Goal: Transaction & Acquisition: Purchase product/service

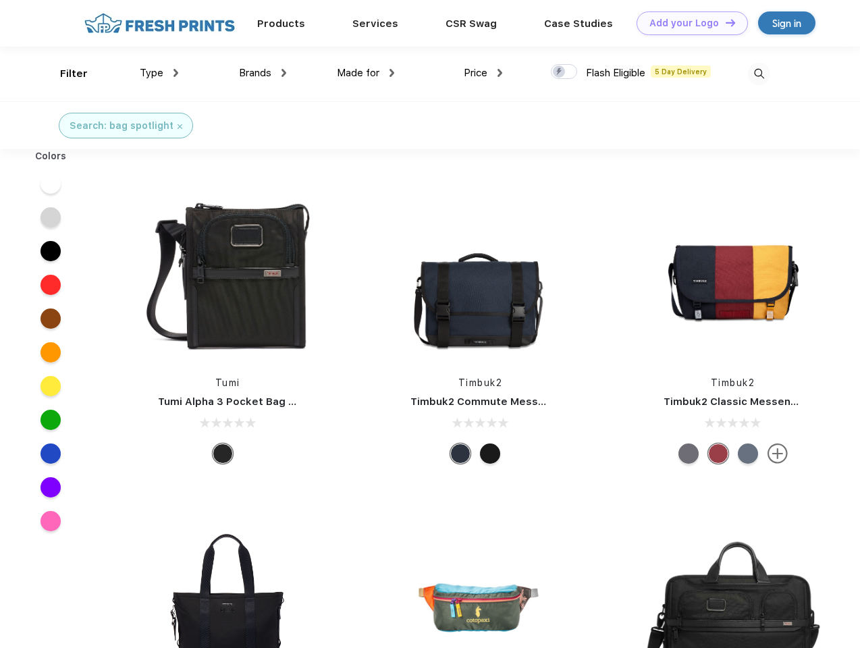
click at [687, 23] on link "Add your Logo Design Tool" at bounding box center [691, 23] width 111 height 24
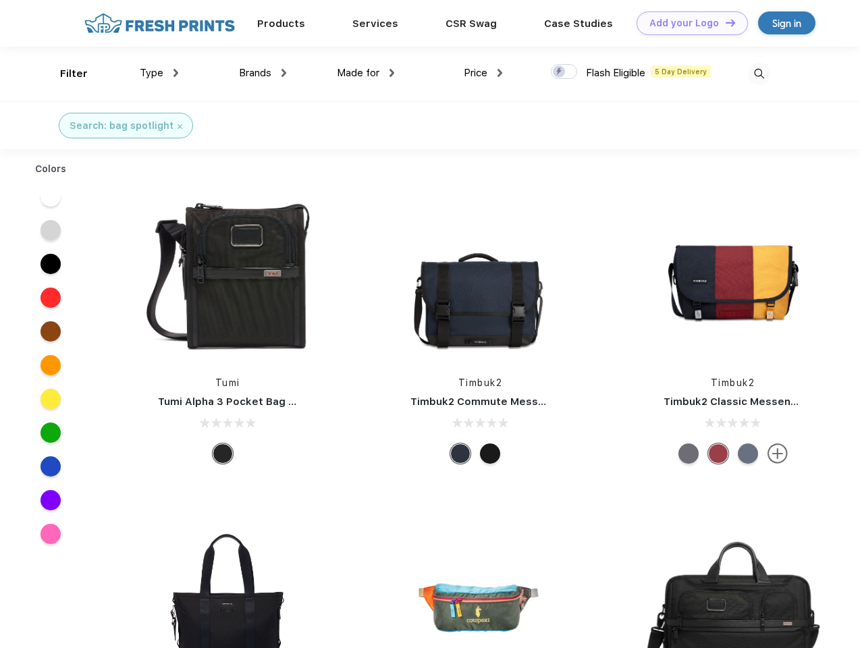
click at [0, 0] on div "Design Tool" at bounding box center [0, 0] width 0 height 0
click at [724, 22] on link "Add your Logo Design Tool" at bounding box center [691, 23] width 111 height 24
click at [65, 74] on div "Filter" at bounding box center [74, 74] width 28 height 16
click at [159, 73] on span "Type" at bounding box center [152, 73] width 24 height 12
click at [263, 73] on span "Brands" at bounding box center [255, 73] width 32 height 12
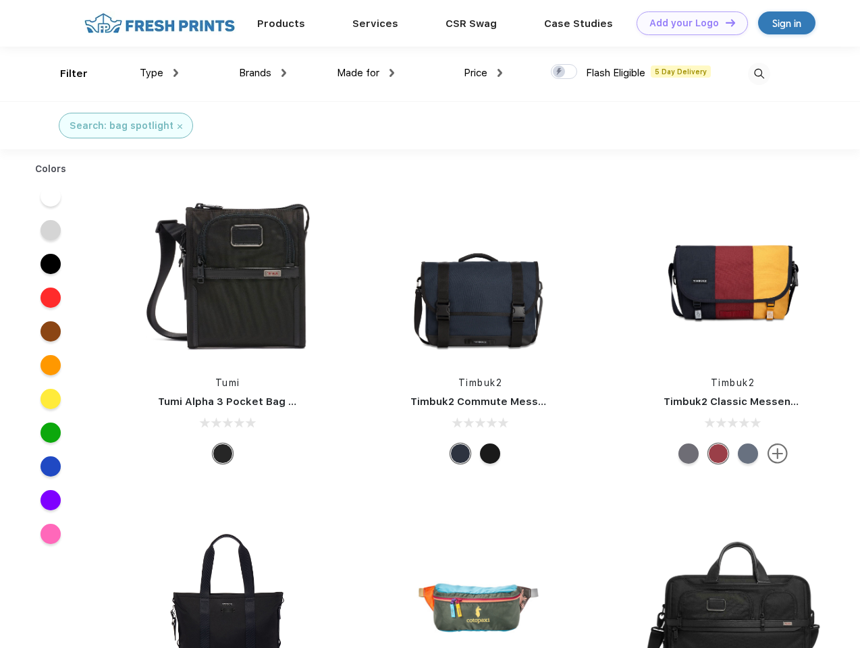
click at [366, 73] on span "Made for" at bounding box center [358, 73] width 43 height 12
click at [483, 73] on span "Price" at bounding box center [476, 73] width 24 height 12
click at [564, 72] on div at bounding box center [564, 71] width 26 height 15
click at [559, 72] on input "checkbox" at bounding box center [555, 67] width 9 height 9
click at [759, 74] on img at bounding box center [759, 74] width 22 height 22
